Goal: Obtain resource: Obtain resource

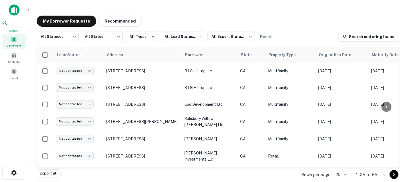
click at [16, 28] on div "Search" at bounding box center [14, 26] width 25 height 13
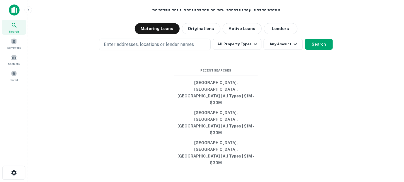
click at [15, 16] on div at bounding box center [14, 11] width 28 height 15
click at [13, 10] on img at bounding box center [14, 9] width 11 height 11
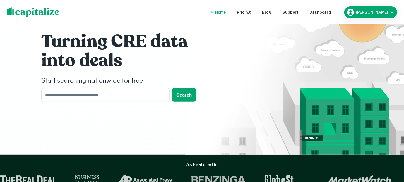
click at [14, 13] on img at bounding box center [33, 12] width 53 height 10
click at [374, 11] on h6 "reuven risch" at bounding box center [372, 12] width 32 height 4
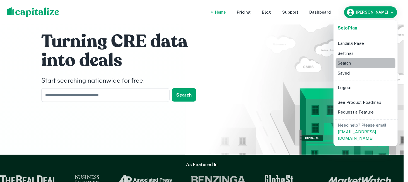
click at [351, 64] on li "Search" at bounding box center [366, 63] width 60 height 10
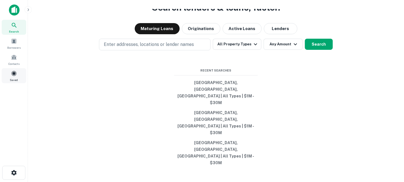
click at [11, 74] on span at bounding box center [14, 74] width 6 height 6
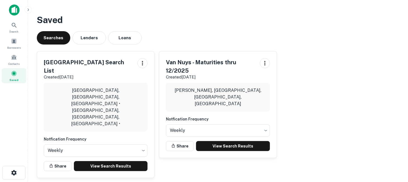
click at [108, 88] on p "[GEOGRAPHIC_DATA], [GEOGRAPHIC_DATA], [GEOGRAPHIC_DATA] • [GEOGRAPHIC_DATA], [G…" at bounding box center [95, 107] width 95 height 40
click at [107, 161] on link "View Search Results" at bounding box center [111, 166] width 74 height 10
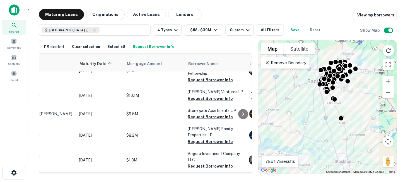
scroll to position [950, 0]
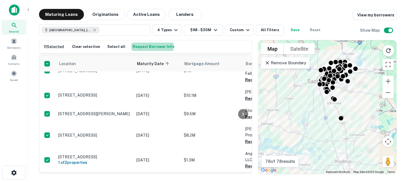
click at [145, 47] on button "Request Borrower Info" at bounding box center [153, 47] width 44 height 8
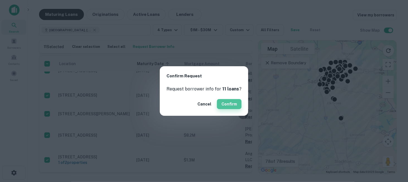
click at [224, 103] on button "Confirm" at bounding box center [229, 104] width 25 height 10
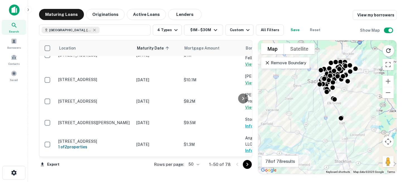
drag, startPoint x: 245, startPoint y: 164, endPoint x: 242, endPoint y: 161, distance: 4.5
click at [245, 164] on icon "Go to next page" at bounding box center [247, 164] width 7 height 7
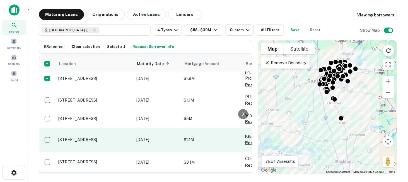
scroll to position [139, 0]
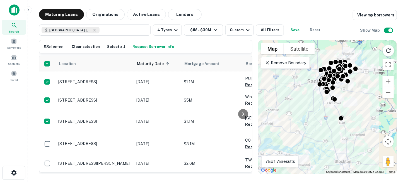
click at [145, 48] on button "Request Borrower Info" at bounding box center [153, 47] width 44 height 8
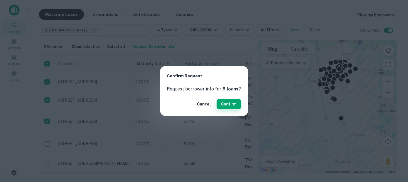
click at [232, 105] on button "Confirm" at bounding box center [229, 104] width 25 height 10
